Goal: Check status

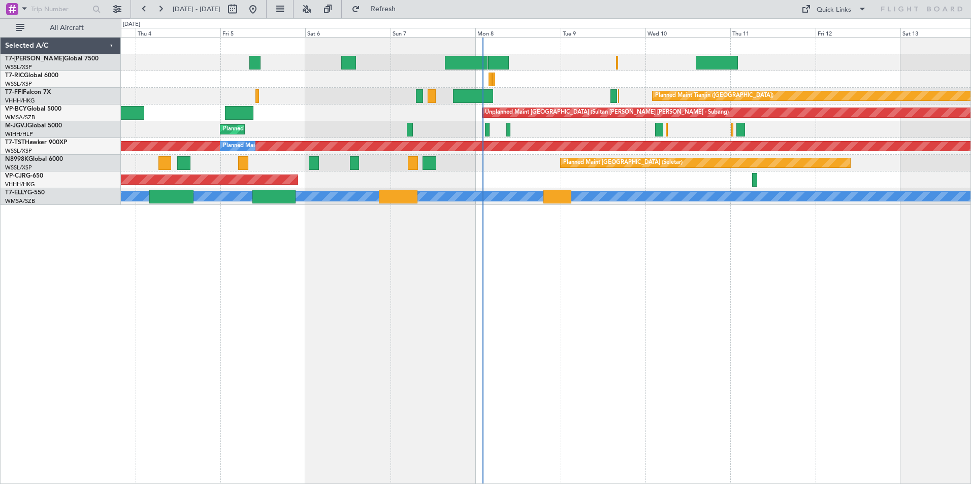
click at [636, 328] on div "Planned Maint Dubai (Al Maktoum Intl) Planned Maint Tianjin ([GEOGRAPHIC_DATA])…" at bounding box center [546, 260] width 850 height 447
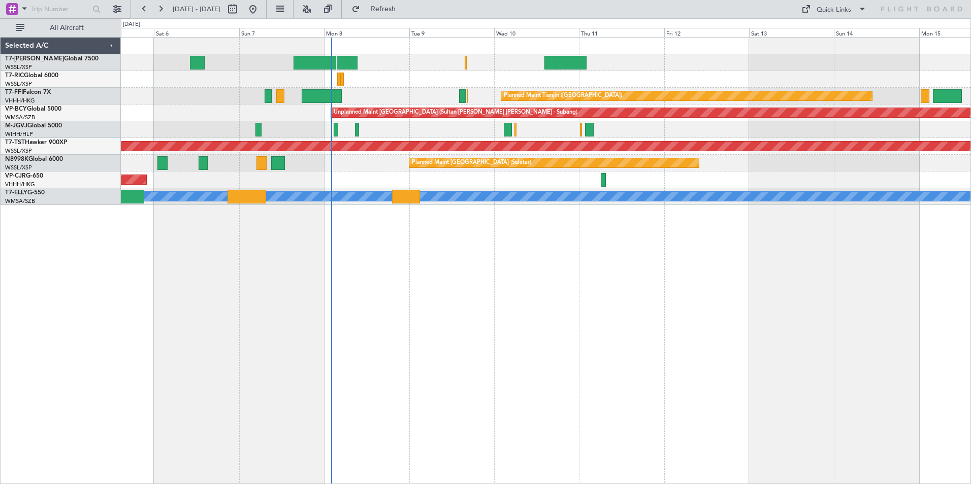
click at [340, 245] on div "Planned Maint Tianjin ([GEOGRAPHIC_DATA]) Unplanned Maint [GEOGRAPHIC_DATA] (Su…" at bounding box center [546, 260] width 850 height 447
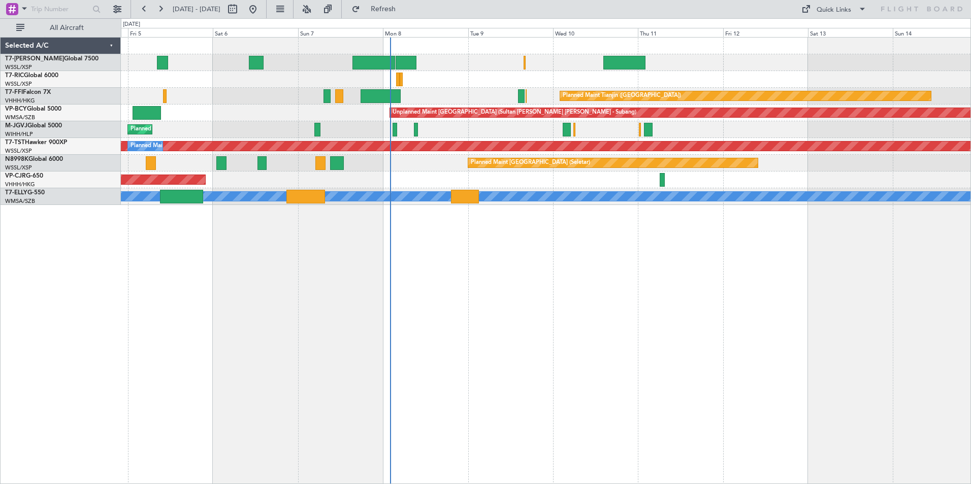
click at [340, 291] on div "Planned Maint Dubai (Al Maktoum Intl) Planned Maint Tianjin (Binhai) Unplanned …" at bounding box center [546, 260] width 850 height 447
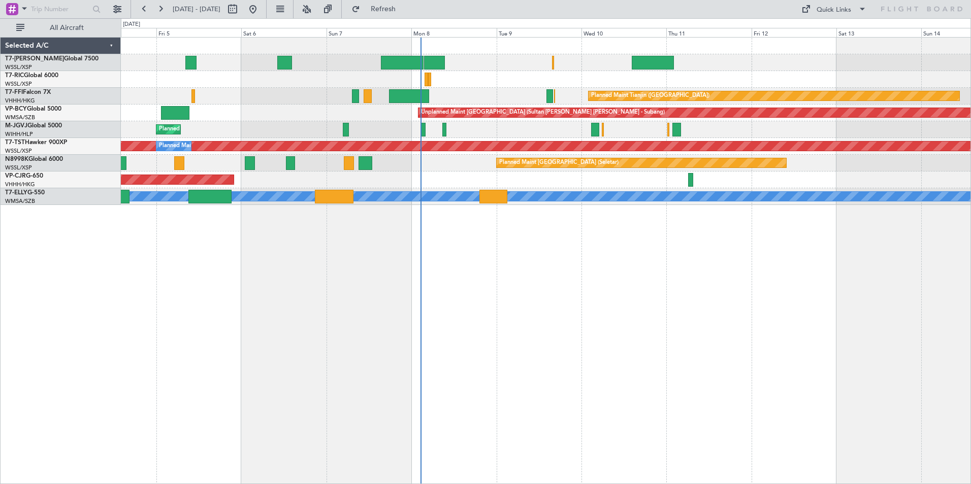
click at [590, 299] on div "Planned Maint Dubai (Al Maktoum Intl) Planned Maint Tianjin (Binhai) Unplanned …" at bounding box center [546, 260] width 850 height 447
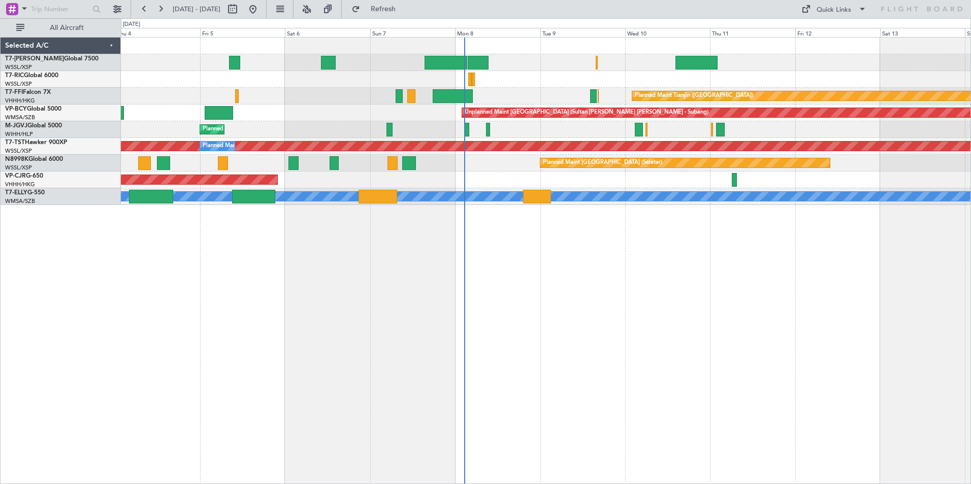
click at [548, 296] on div "Planned Maint Dubai (Al Maktoum Intl) Planned Maint Tianjin (Binhai) Planned Ma…" at bounding box center [546, 260] width 850 height 447
click at [341, 366] on div "Planned Maint Dubai (Al Maktoum Intl) Planned Maint Tianjin (Binhai) Planned Ma…" at bounding box center [546, 260] width 850 height 447
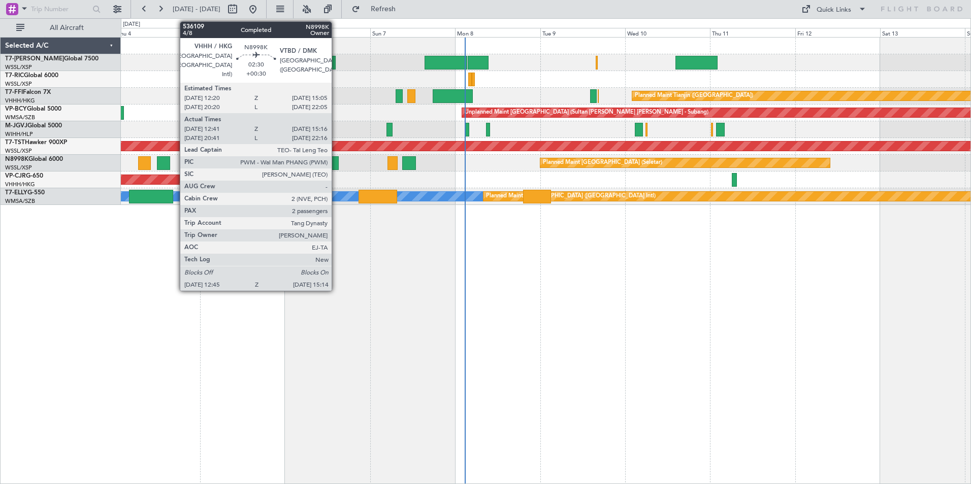
click at [336, 163] on div at bounding box center [334, 163] width 9 height 14
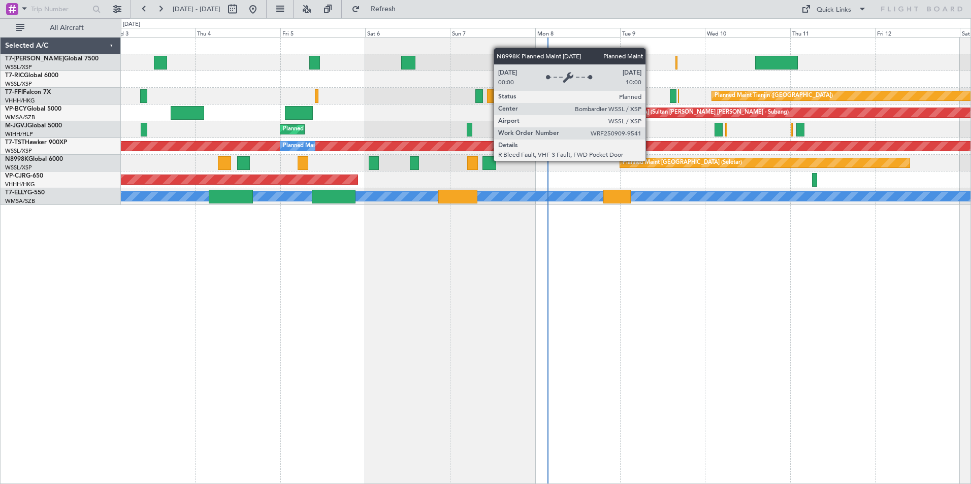
click at [650, 160] on div "Planned Maint [GEOGRAPHIC_DATA] (Seletar)" at bounding box center [682, 162] width 119 height 15
